Goal: Information Seeking & Learning: Learn about a topic

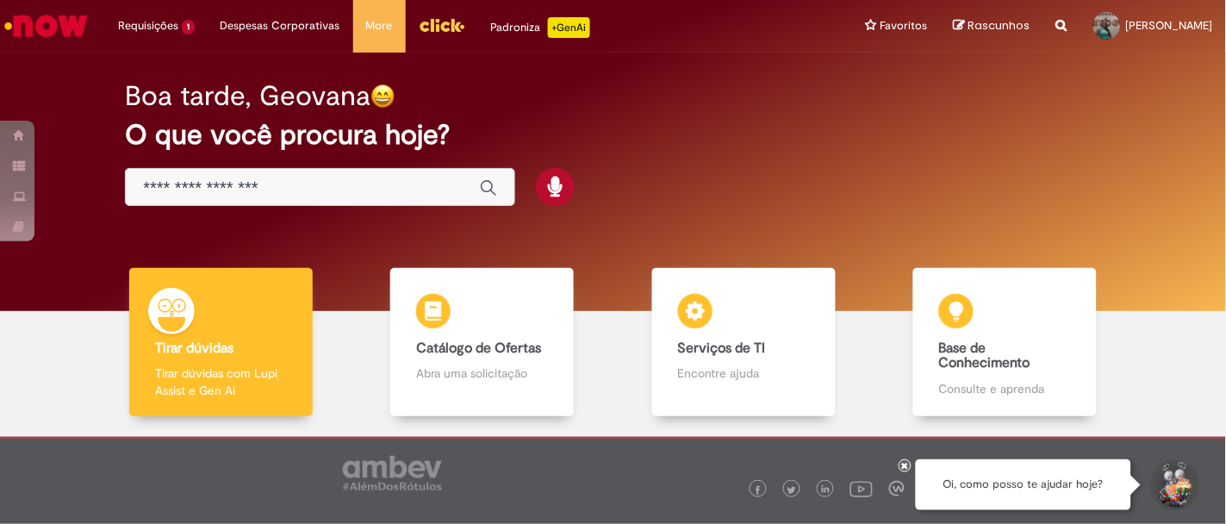
click at [292, 190] on input "Basta digitar aqui" at bounding box center [303, 188] width 320 height 20
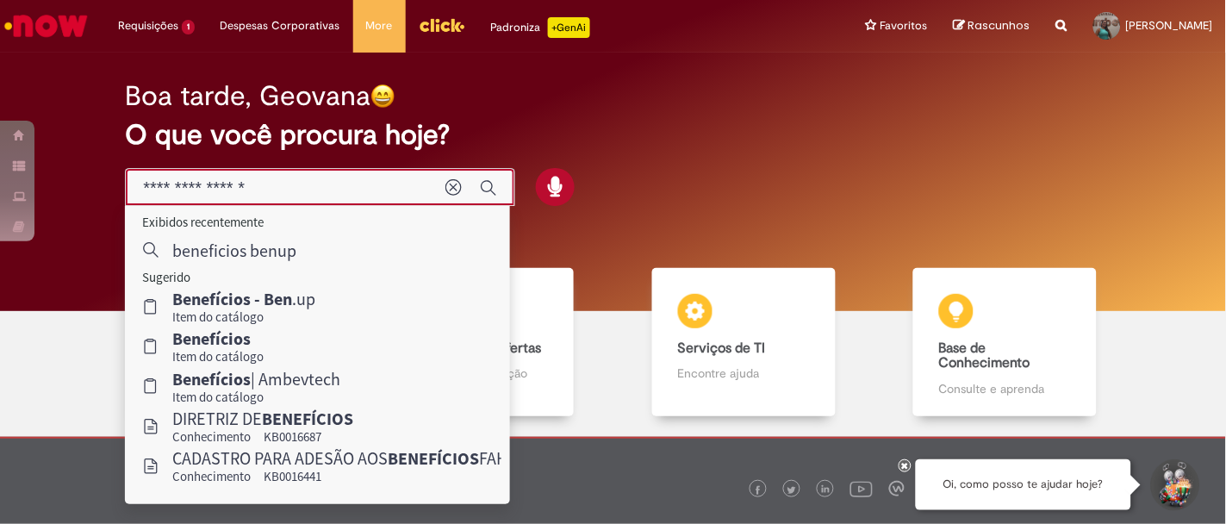
type input "**********"
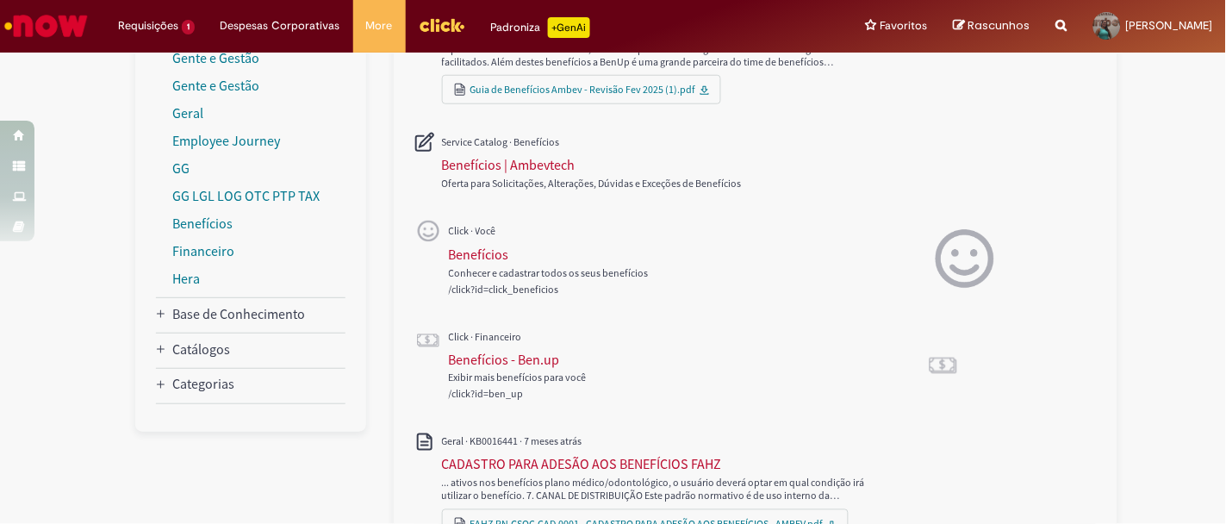
scroll to position [215, 0]
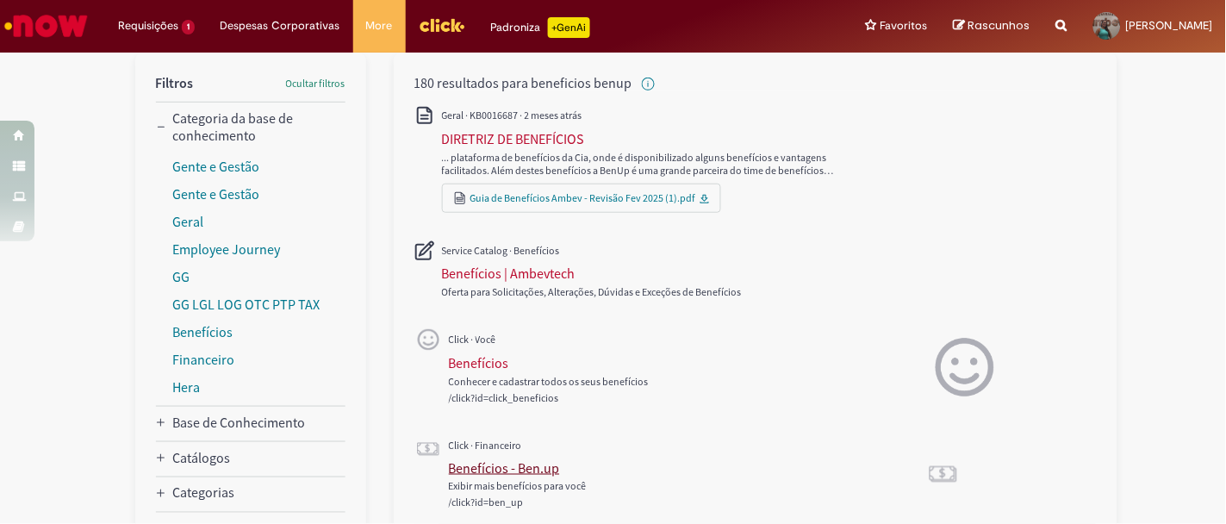
click at [526, 476] on div "Benefícios - Ben.up" at bounding box center [504, 467] width 111 height 17
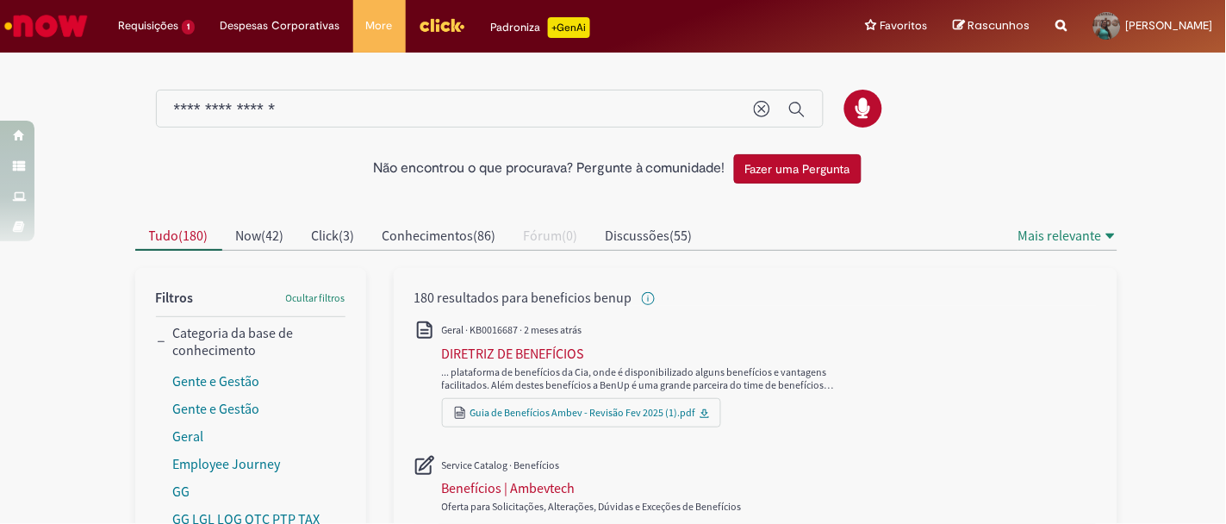
scroll to position [215, 0]
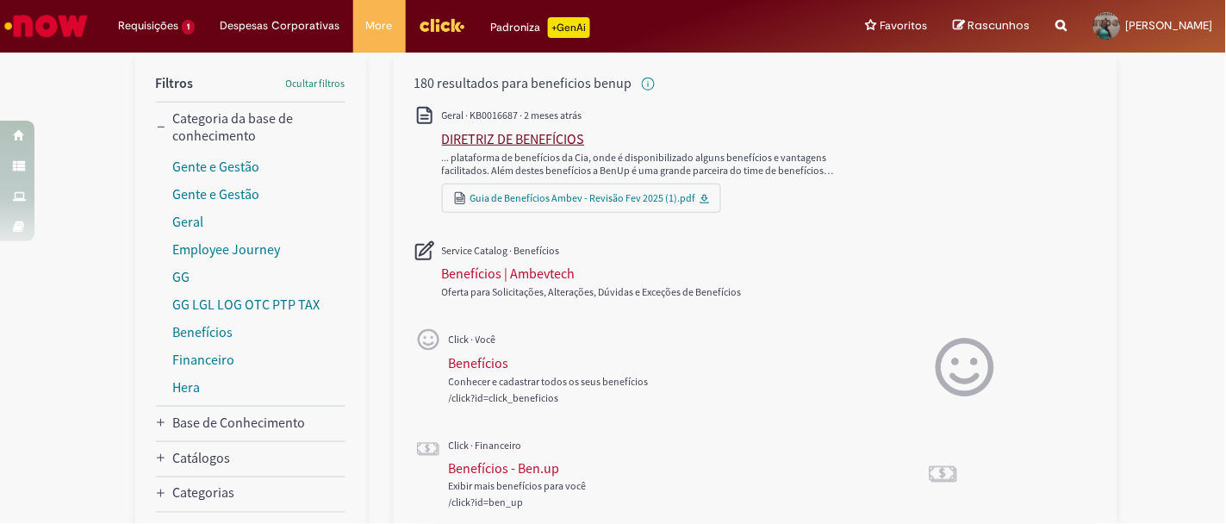
click at [536, 144] on div "DIRETRIZ DE BENEFÍCIOS" at bounding box center [513, 138] width 143 height 17
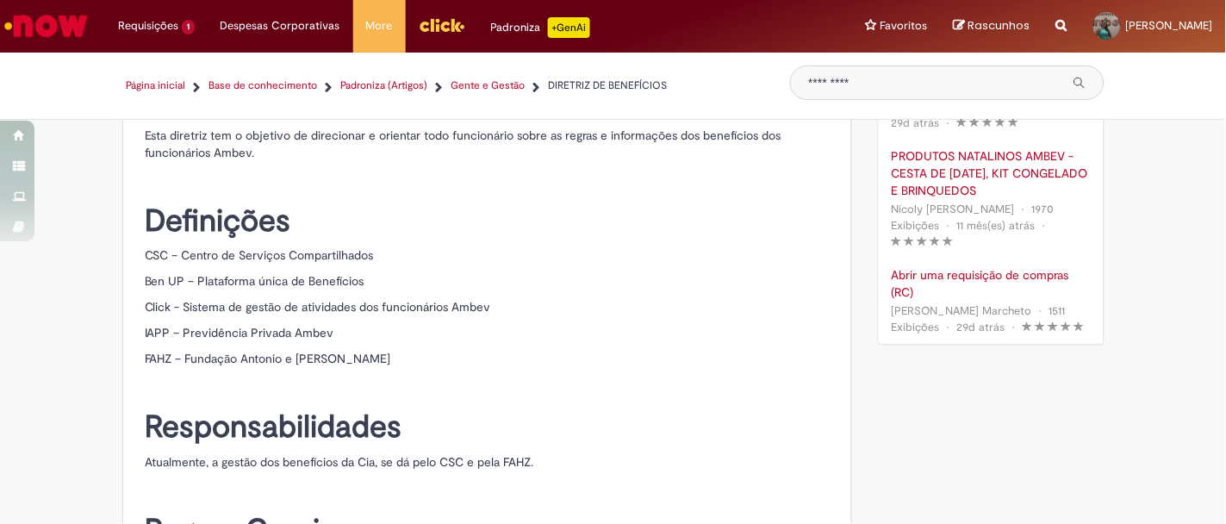
scroll to position [539, 0]
